Goal: Information Seeking & Learning: Learn about a topic

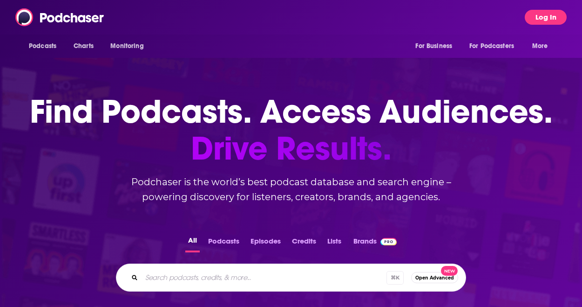
click at [545, 13] on button "Log In" at bounding box center [546, 17] width 42 height 15
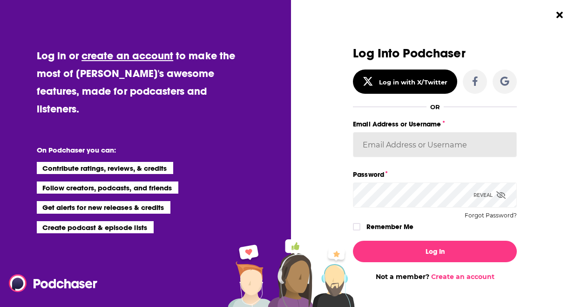
click at [406, 146] on input "Email Address or Username" at bounding box center [435, 144] width 164 height 25
type input "kevin@mediasourcetv.com"
click at [353, 240] on button "Log In" at bounding box center [435, 250] width 164 height 21
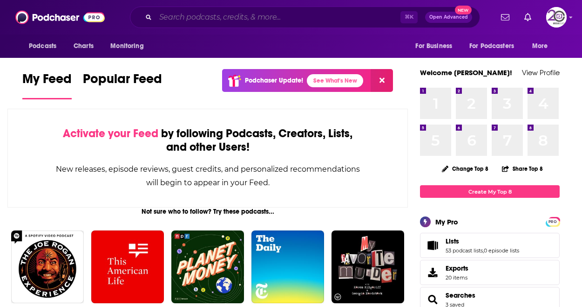
click at [202, 20] on input "Search podcasts, credits, & more..." at bounding box center [278, 17] width 245 height 15
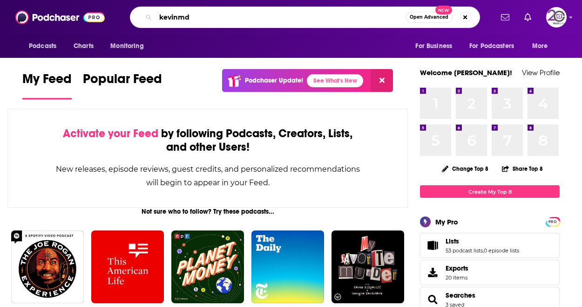
type input "kevinmd"
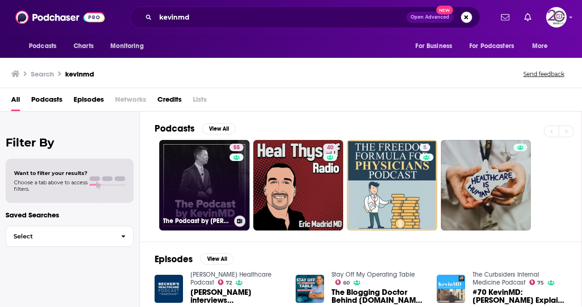
click at [216, 179] on link "55 The Podcast by KevinMD" at bounding box center [204, 185] width 90 height 90
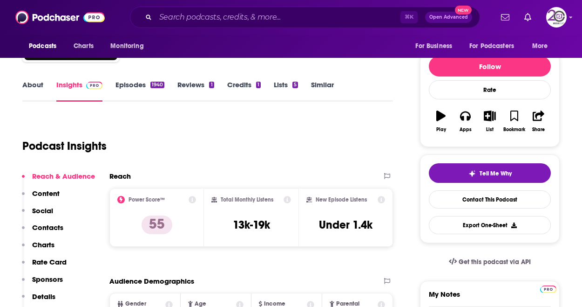
scroll to position [97, 0]
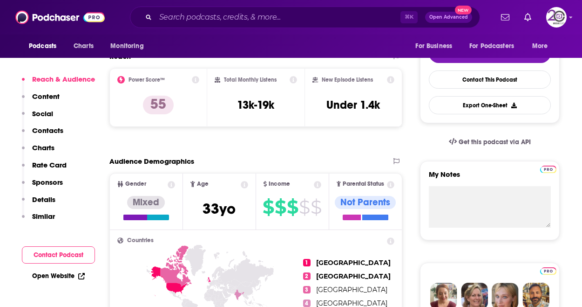
scroll to position [217, 0]
